Goal: Information Seeking & Learning: Learn about a topic

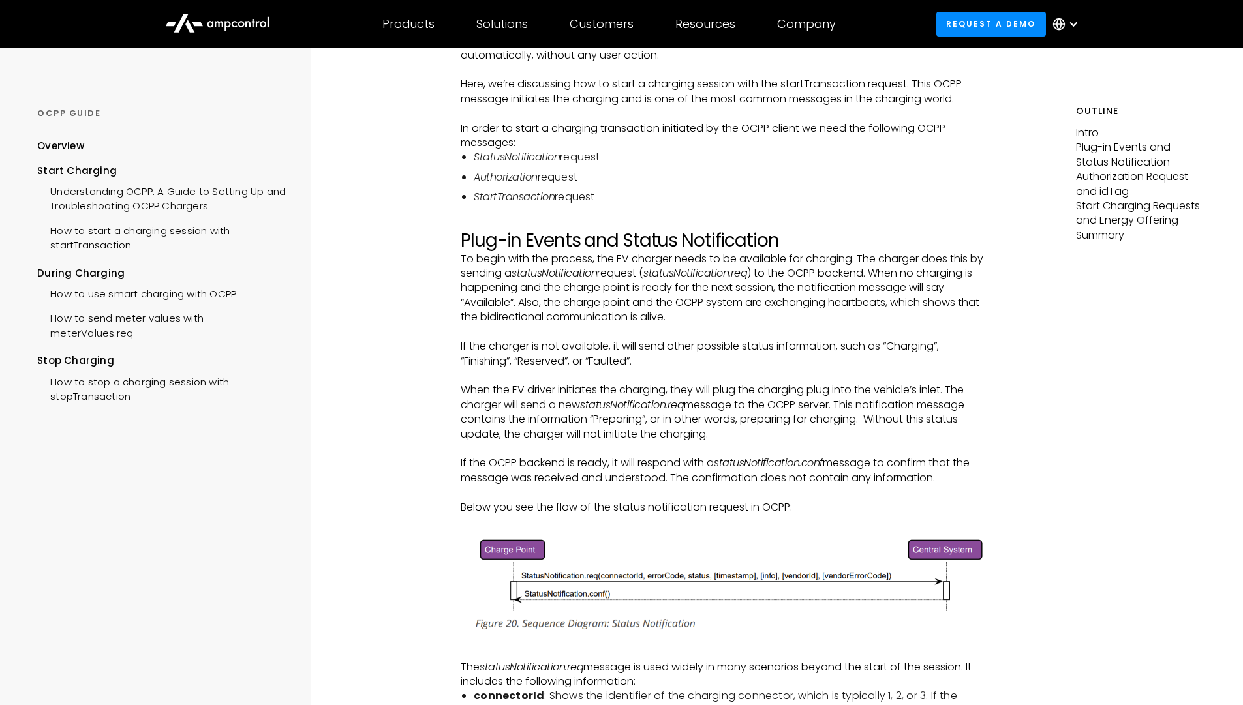
scroll to position [228, 0]
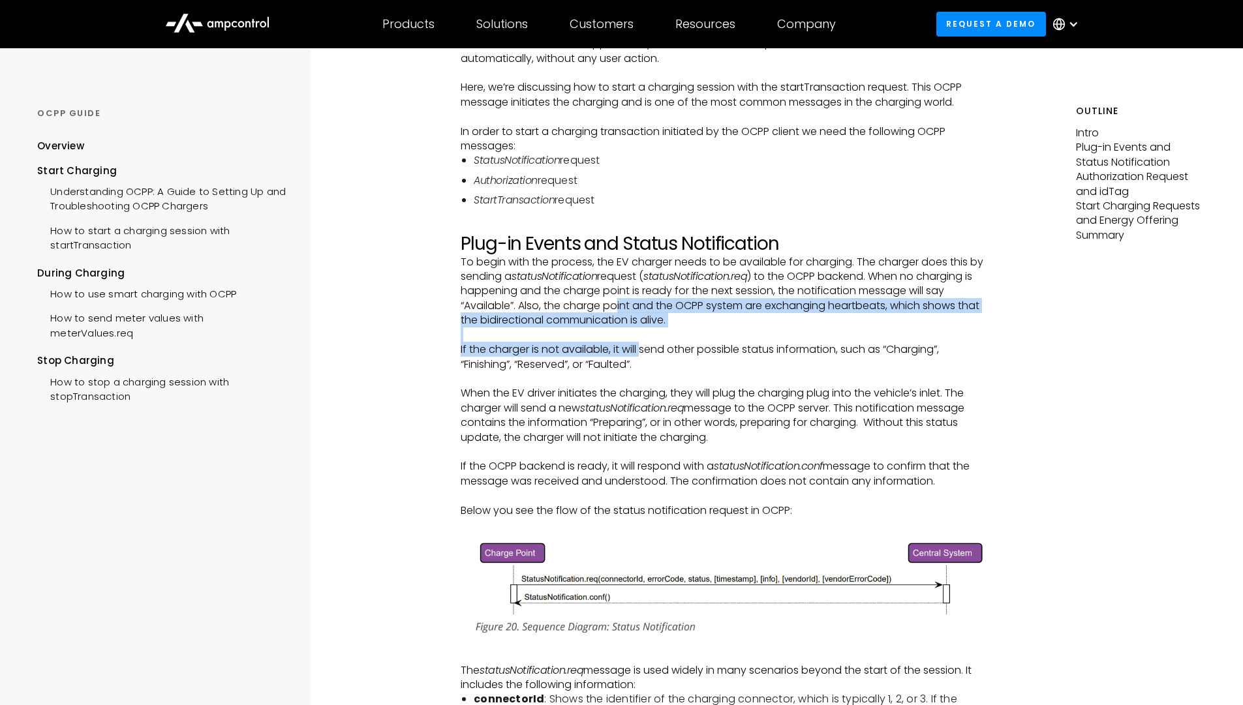
drag, startPoint x: 620, startPoint y: 300, endPoint x: 646, endPoint y: 354, distance: 60.1
click at [646, 354] on p "If the charger is not available, it will send other possible status information…" at bounding box center [724, 357] width 527 height 29
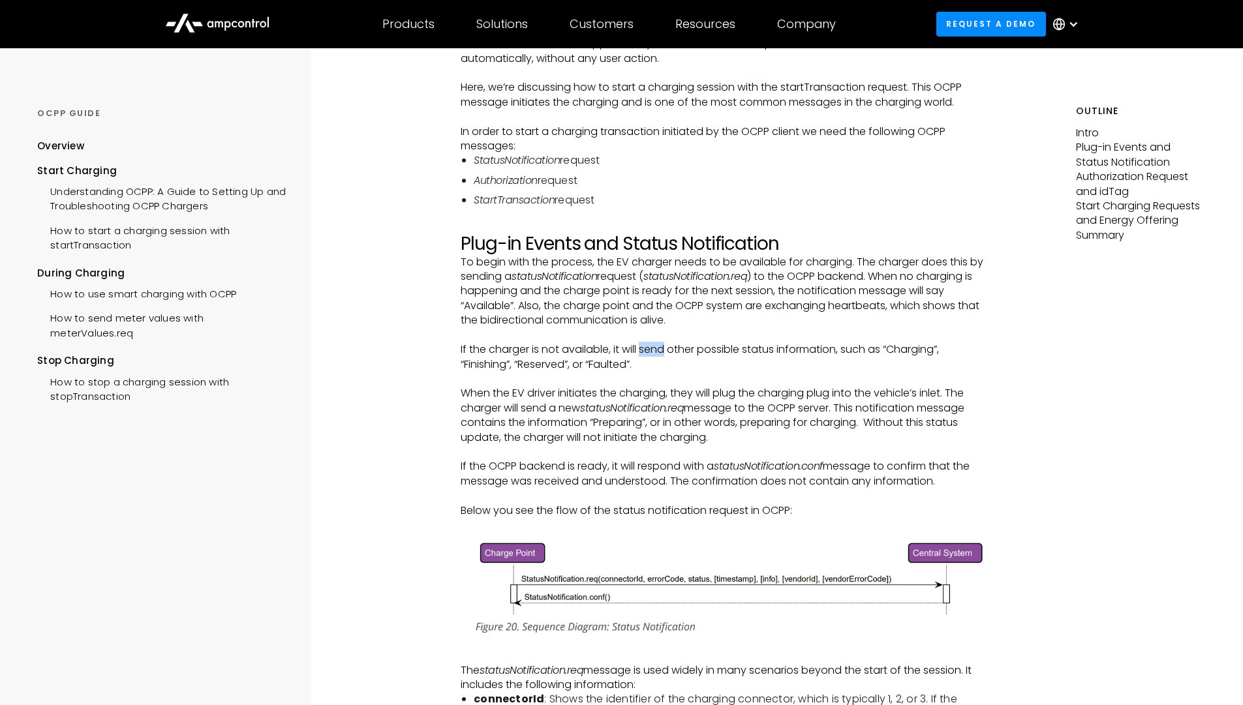
click at [646, 354] on p "If the charger is not available, it will send other possible status information…" at bounding box center [724, 357] width 527 height 29
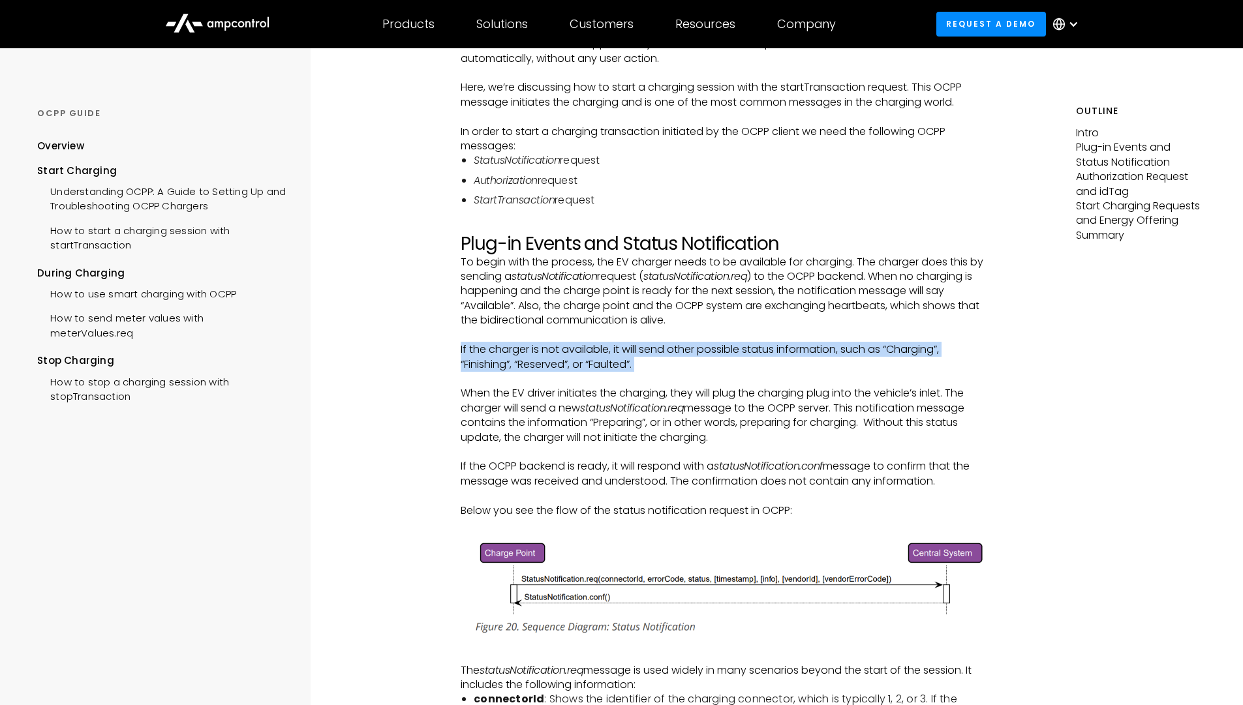
click at [646, 354] on p "If the charger is not available, it will send other possible status information…" at bounding box center [724, 357] width 527 height 29
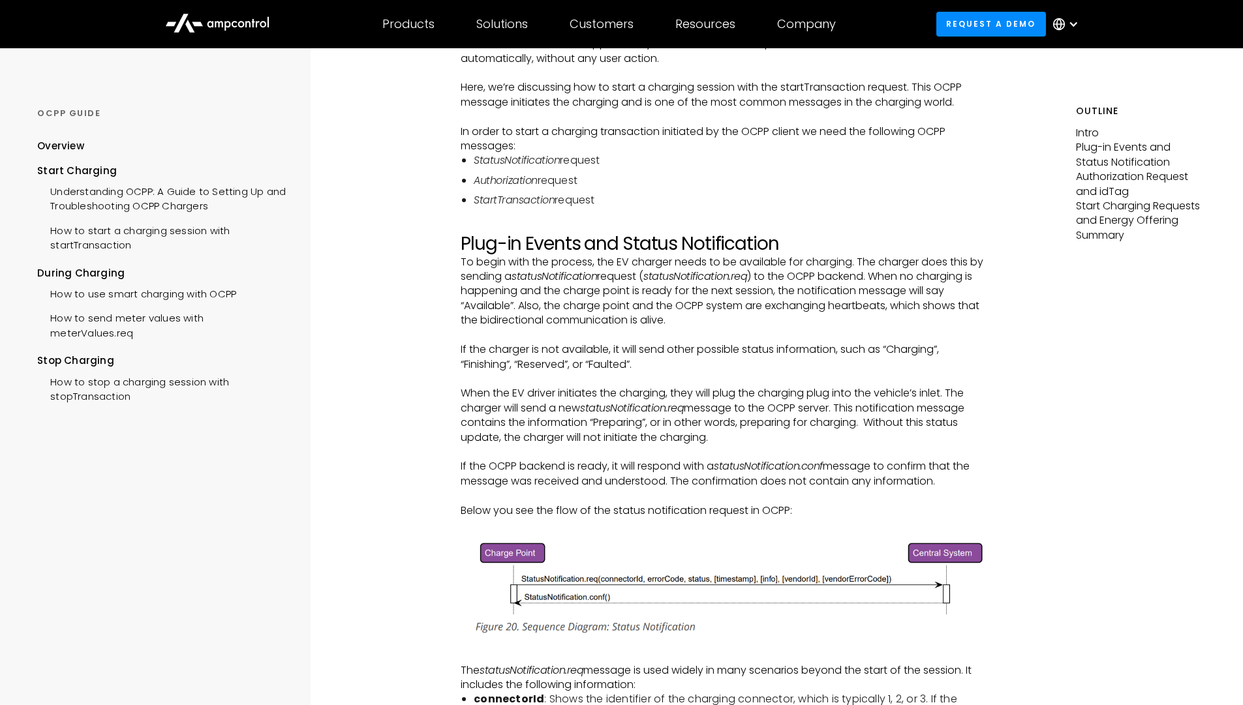
click at [662, 395] on p "When the EV driver initiates the charging, they will plug the charging plug int…" at bounding box center [724, 415] width 527 height 59
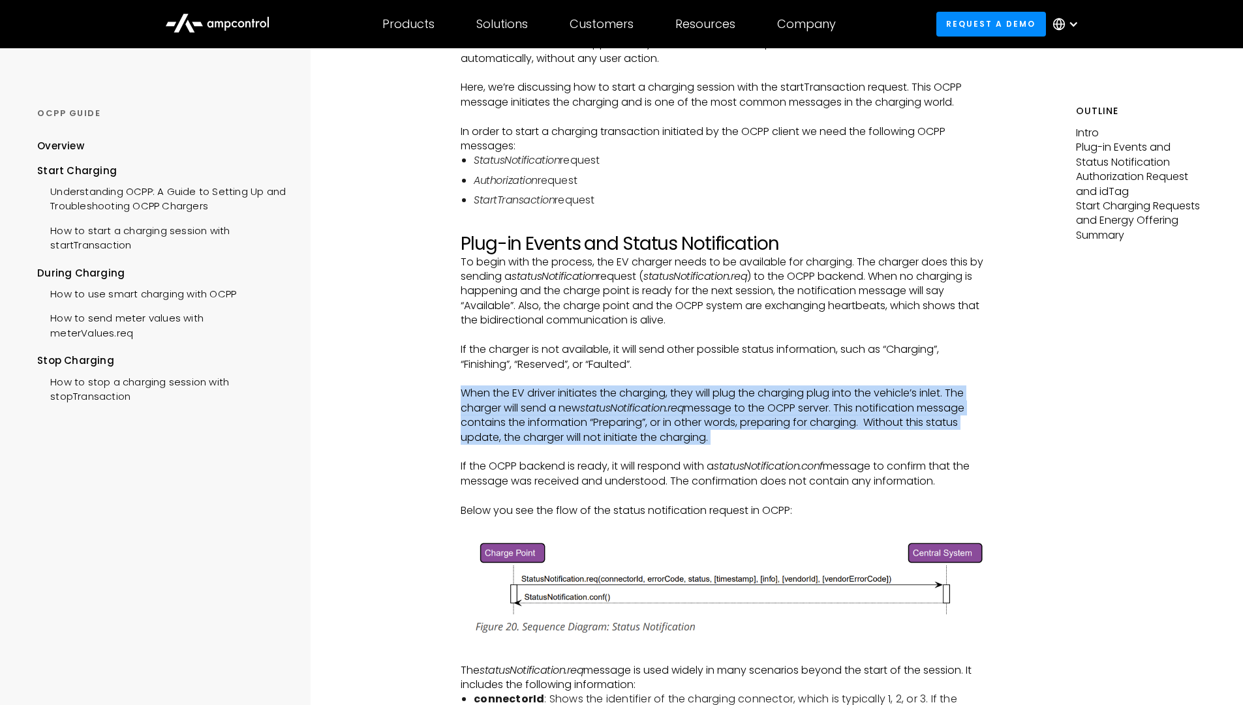
click at [662, 395] on p "When the EV driver initiates the charging, they will plug the charging plug int…" at bounding box center [724, 415] width 527 height 59
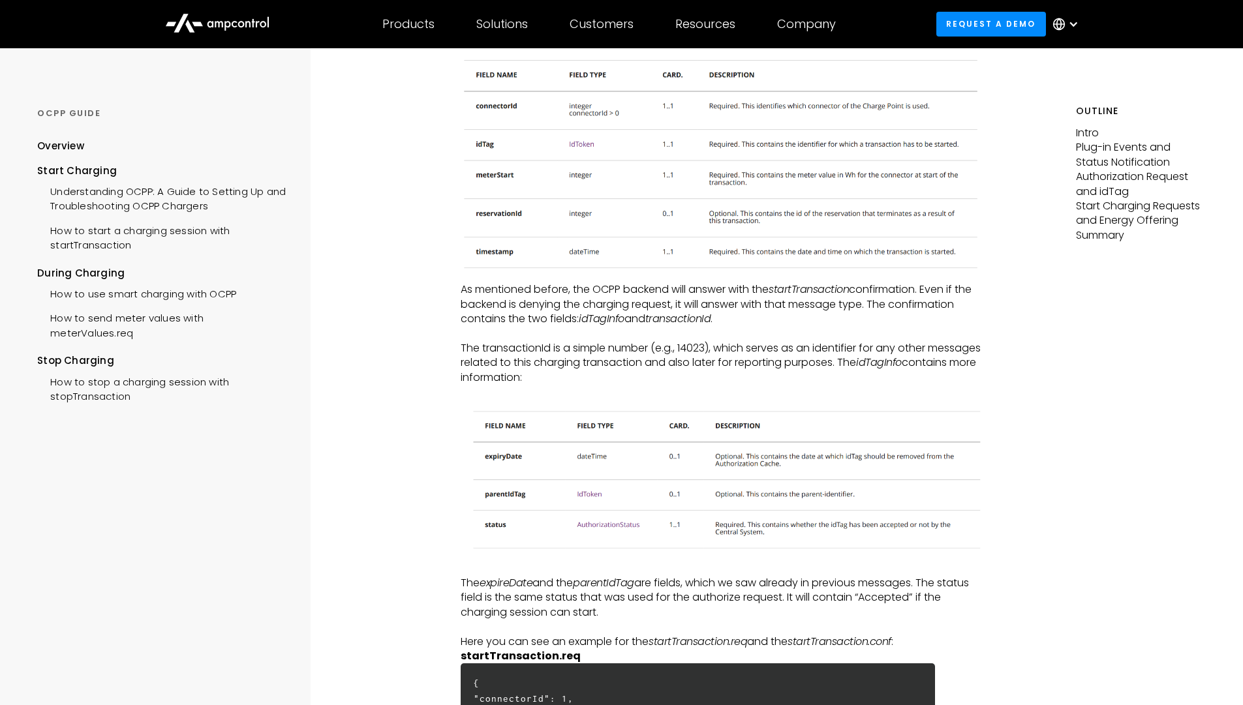
scroll to position [2679, 0]
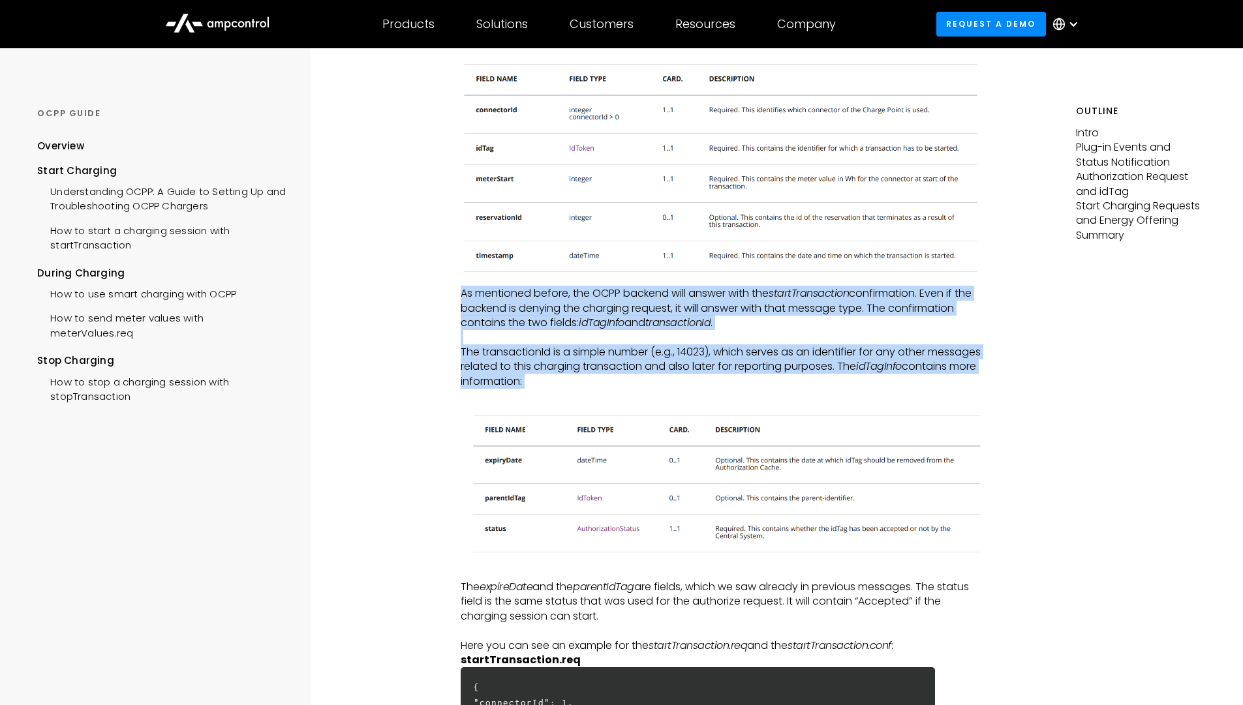
drag, startPoint x: 715, startPoint y: 390, endPoint x: 787, endPoint y: 61, distance: 336.7
